Goal: Transaction & Acquisition: Download file/media

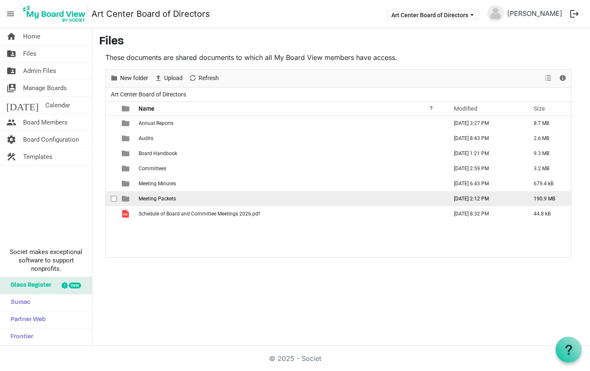
click at [157, 197] on span "Meeting Packets" at bounding box center [156, 199] width 37 height 6
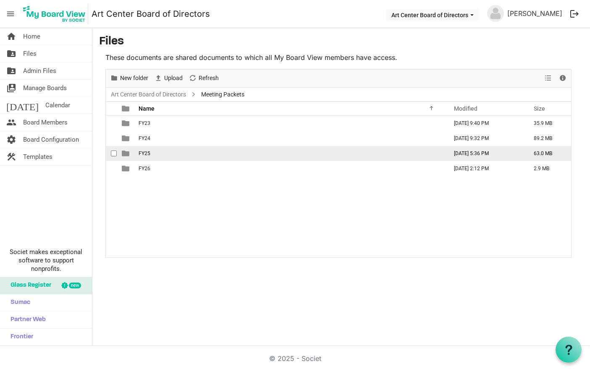
click at [143, 152] on span "FY25" at bounding box center [144, 154] width 12 height 6
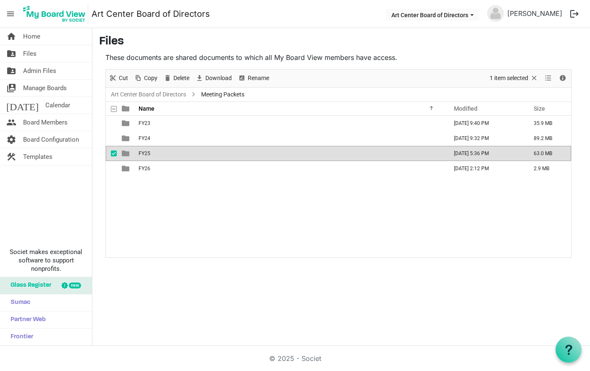
click at [143, 152] on span "FY25" at bounding box center [144, 154] width 12 height 6
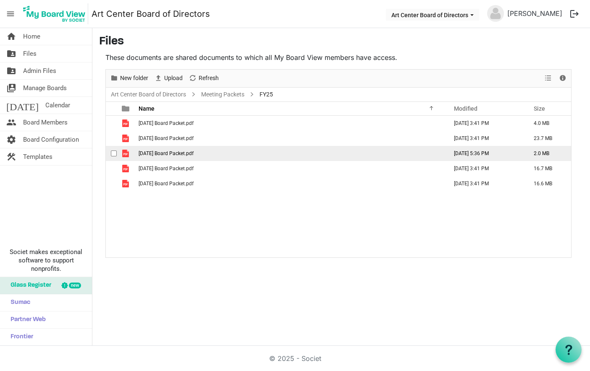
click at [151, 152] on span "[DATE] Board Packet.pdf" at bounding box center [165, 154] width 55 height 6
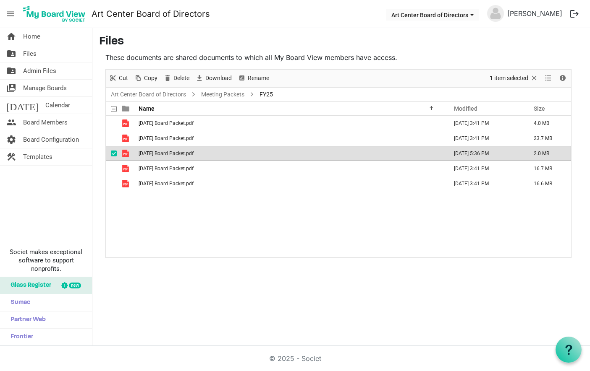
click at [151, 152] on span "[DATE] Board Packet.pdf" at bounding box center [165, 154] width 55 height 6
click at [217, 94] on link "Meeting Packets" at bounding box center [222, 94] width 47 height 10
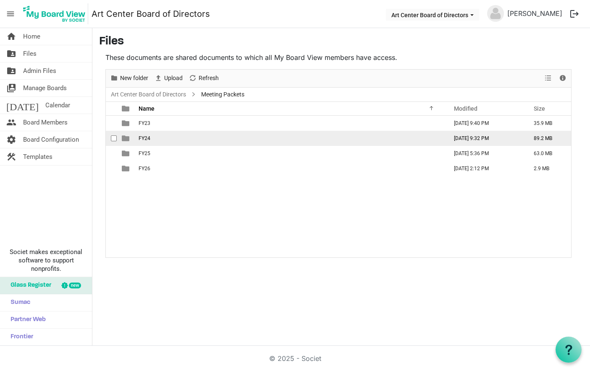
click at [146, 136] on span "FY24" at bounding box center [144, 139] width 12 height 6
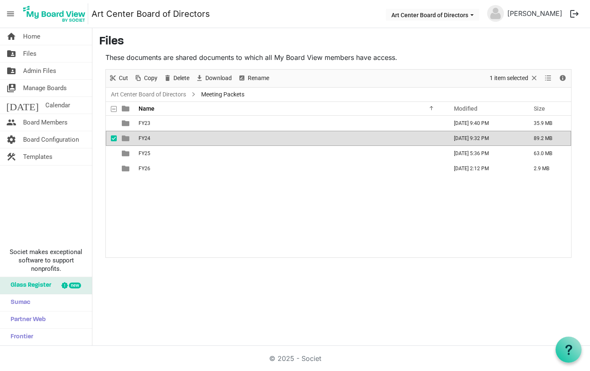
click at [146, 136] on span "FY24" at bounding box center [144, 139] width 12 height 6
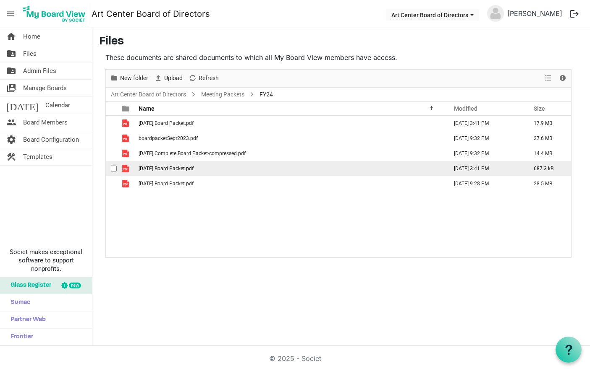
click at [148, 164] on td "[DATE] Board Packet.pdf" at bounding box center [290, 168] width 309 height 15
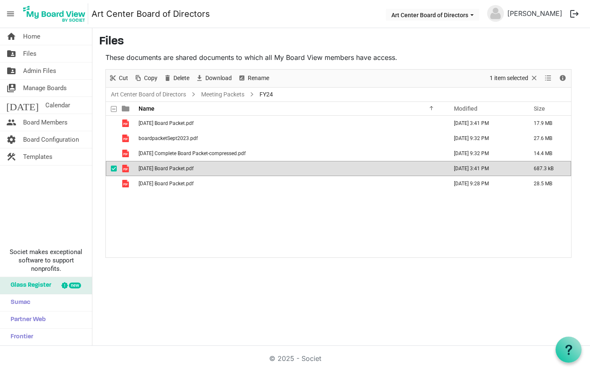
click at [148, 164] on td "[DATE] Board Packet.pdf" at bounding box center [290, 168] width 309 height 15
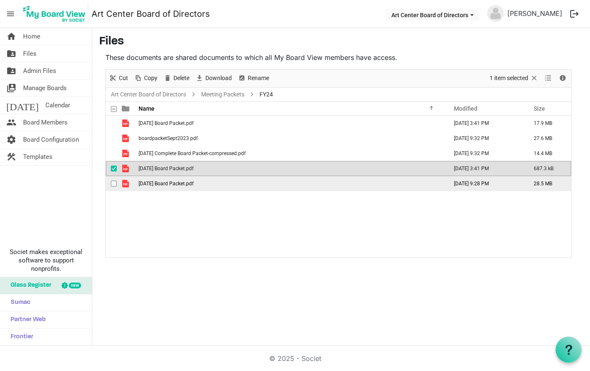
click at [152, 188] on td "[DATE] Board Packet.pdf" at bounding box center [290, 183] width 309 height 15
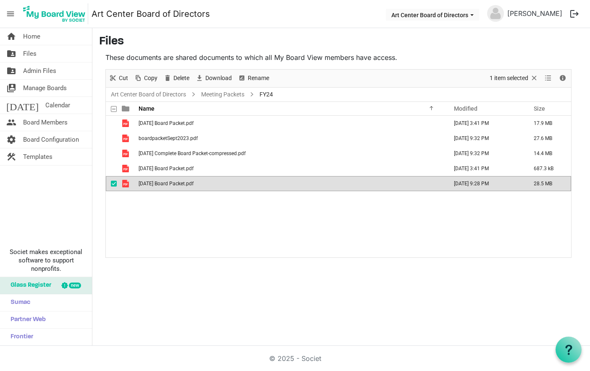
click at [152, 188] on td "[DATE] Board Packet.pdf" at bounding box center [290, 183] width 309 height 15
click at [224, 94] on link "Meeting Packets" at bounding box center [222, 94] width 47 height 10
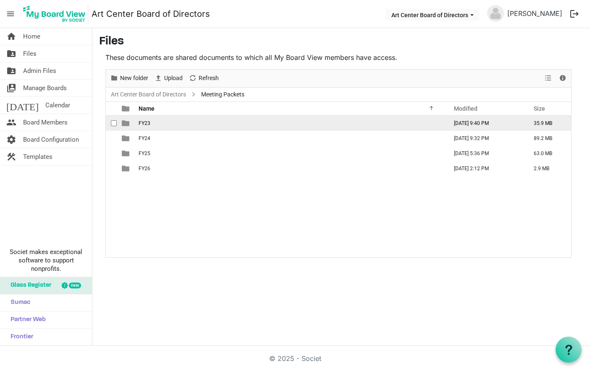
click at [146, 126] on span "FY23" at bounding box center [144, 123] width 12 height 6
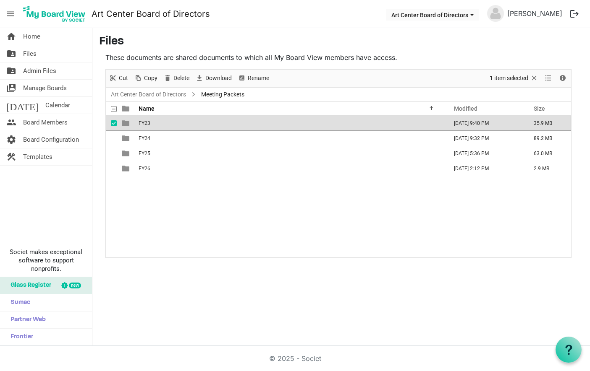
click at [146, 126] on span "FY23" at bounding box center [144, 123] width 12 height 6
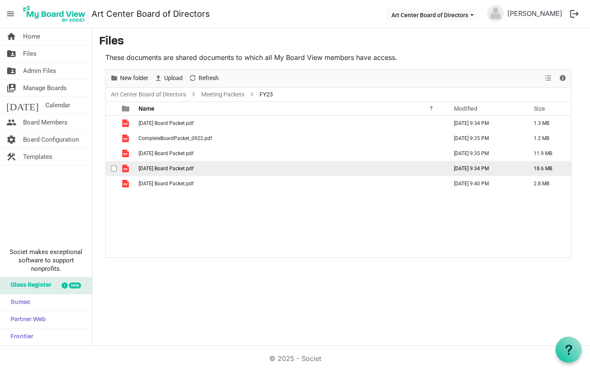
click at [150, 165] on td "[DATE] Board Packet.pdf" at bounding box center [290, 168] width 309 height 15
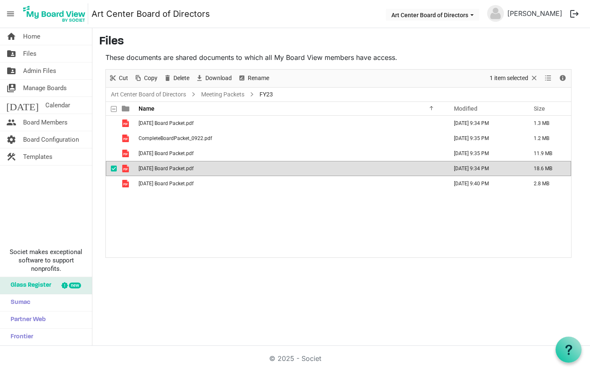
click at [150, 165] on td "[DATE] Board Packet.pdf" at bounding box center [290, 168] width 309 height 15
click at [234, 93] on link "Meeting Packets" at bounding box center [222, 94] width 47 height 10
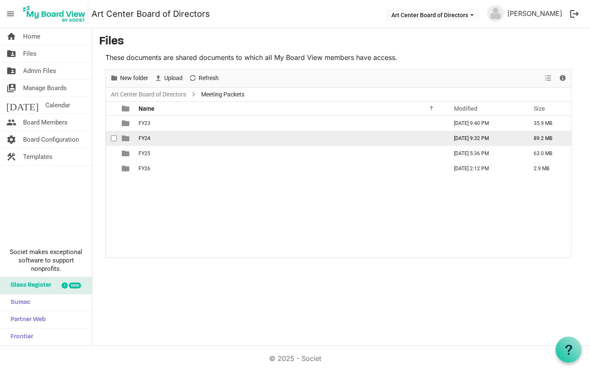
click at [142, 136] on span "FY24" at bounding box center [144, 139] width 12 height 6
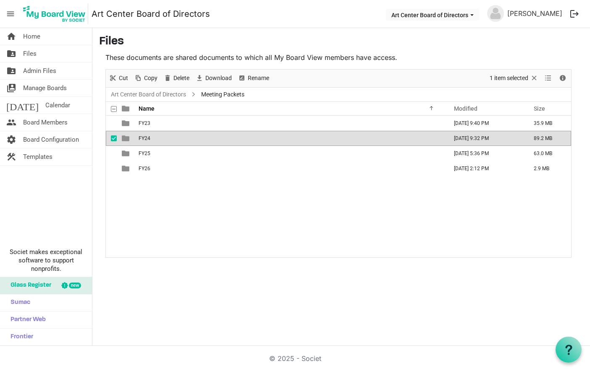
click at [142, 136] on span "FY24" at bounding box center [144, 139] width 12 height 6
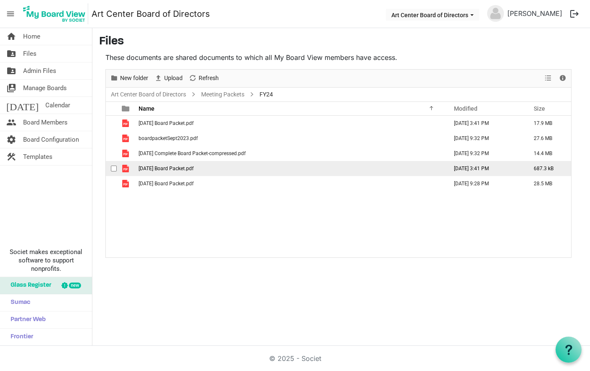
click at [151, 170] on span "[DATE] Board Packet.pdf" at bounding box center [165, 169] width 55 height 6
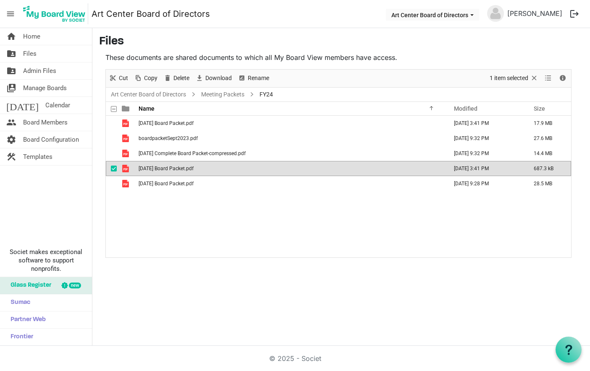
click at [151, 170] on span "[DATE] Board Packet.pdf" at bounding box center [165, 169] width 55 height 6
click at [203, 206] on div "[DATE] Board Packet.pdf [DATE] 3:41 PM 17.9 MB boardpacketSept2023.pdf [DATE] 9…" at bounding box center [338, 187] width 465 height 142
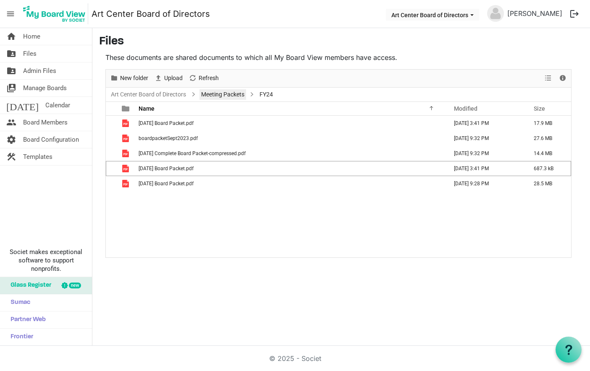
click at [233, 94] on link "Meeting Packets" at bounding box center [222, 94] width 47 height 10
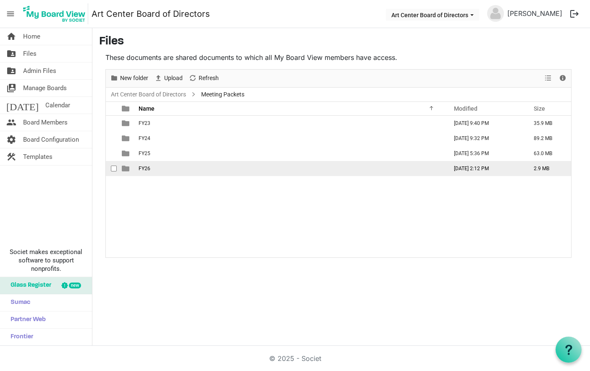
click at [139, 168] on span "FY26" at bounding box center [144, 169] width 12 height 6
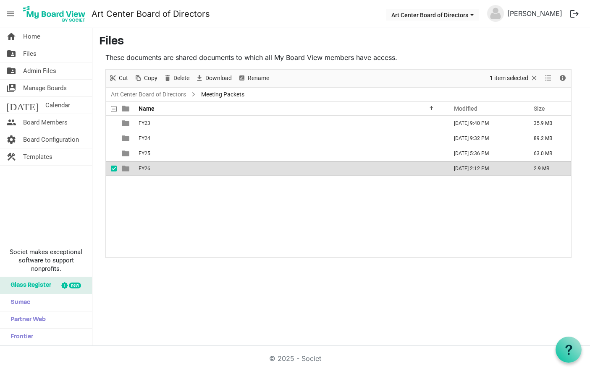
click at [139, 168] on span "FY26" at bounding box center [144, 169] width 12 height 6
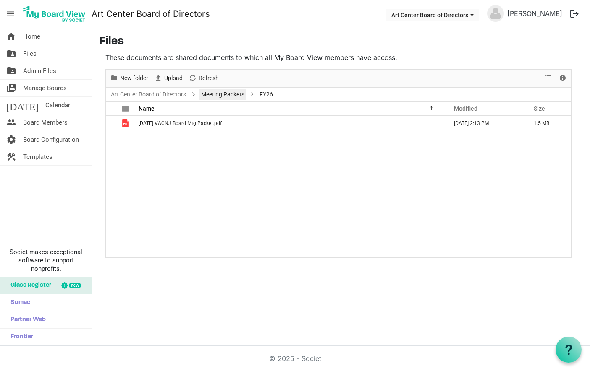
click at [223, 94] on link "Meeting Packets" at bounding box center [222, 94] width 47 height 10
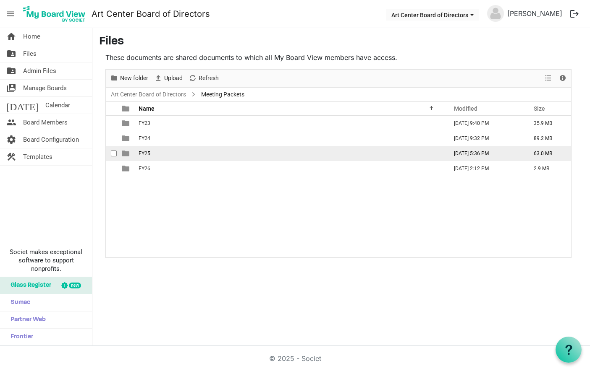
click at [150, 153] on span "FY25" at bounding box center [144, 154] width 12 height 6
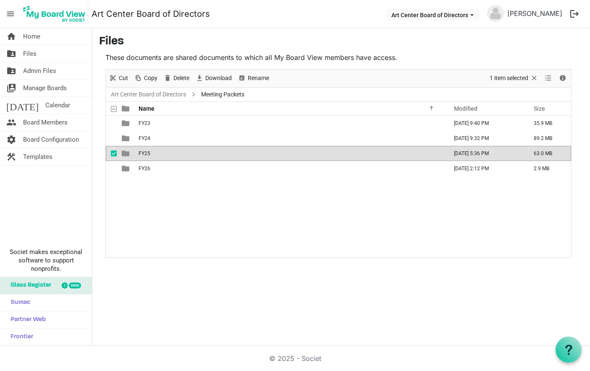
click at [150, 153] on span "FY25" at bounding box center [144, 154] width 12 height 6
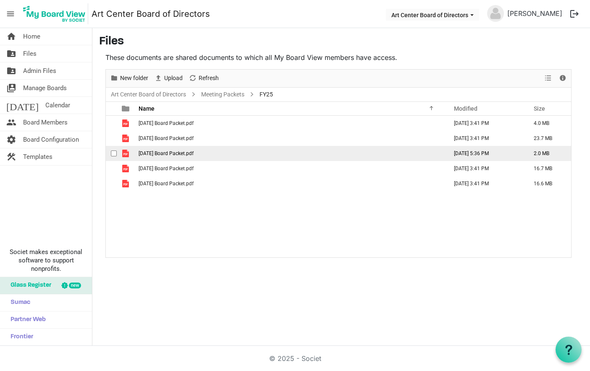
click at [154, 156] on span "[DATE] Board Packet.pdf" at bounding box center [165, 154] width 55 height 6
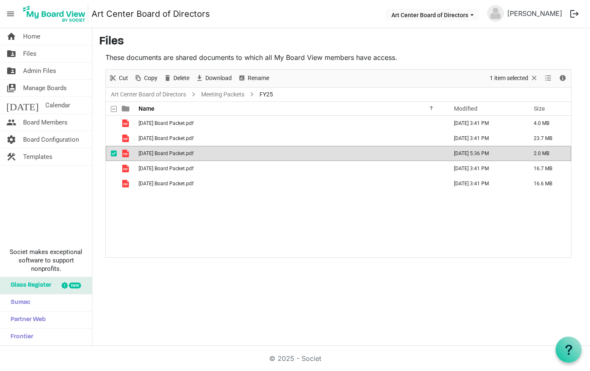
click at [154, 156] on span "[DATE] Board Packet.pdf" at bounding box center [165, 154] width 55 height 6
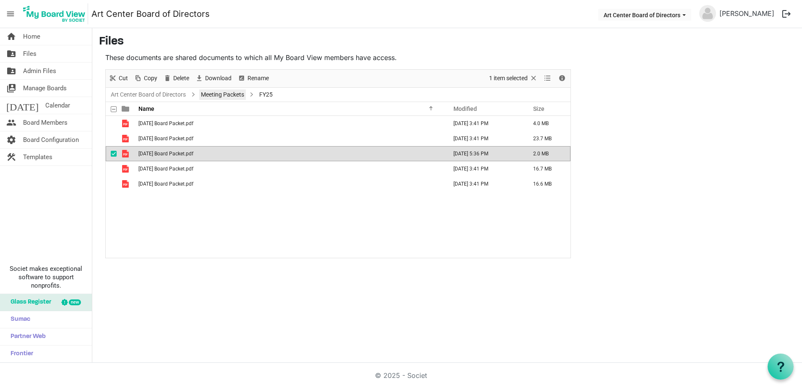
click at [211, 97] on link "Meeting Packets" at bounding box center [222, 94] width 47 height 10
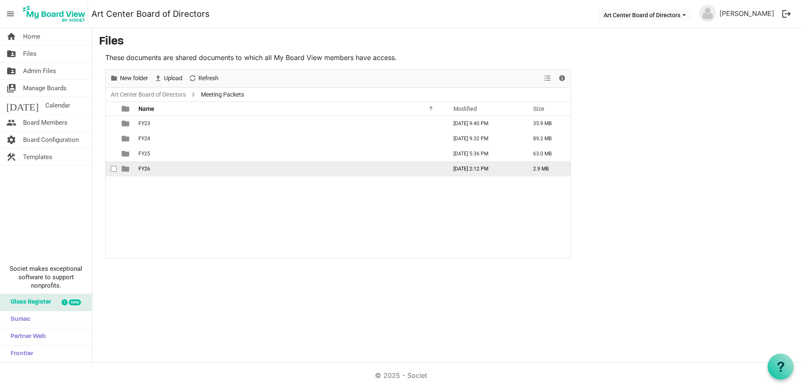
click at [140, 170] on span "FY26" at bounding box center [144, 169] width 12 height 6
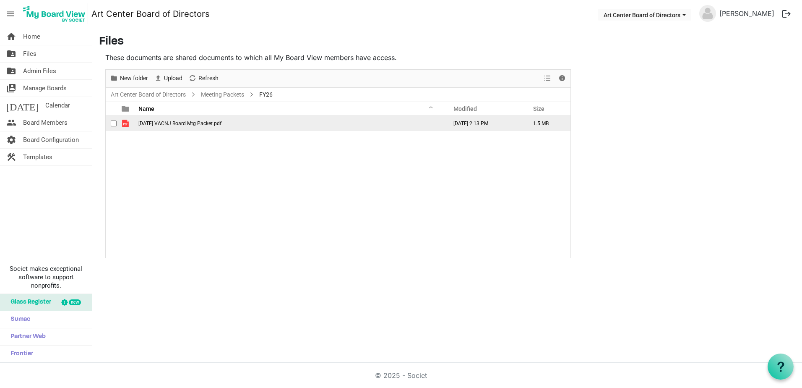
click at [156, 122] on span "[DATE] VACNJ Board Mtg Packet.pdf" at bounding box center [179, 123] width 83 height 6
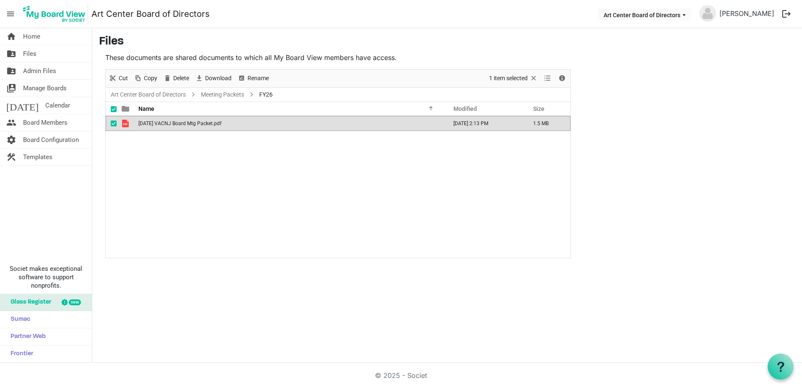
click at [156, 122] on span "[DATE] VACNJ Board Mtg Packet.pdf" at bounding box center [179, 123] width 83 height 6
